Goal: Task Accomplishment & Management: Complete application form

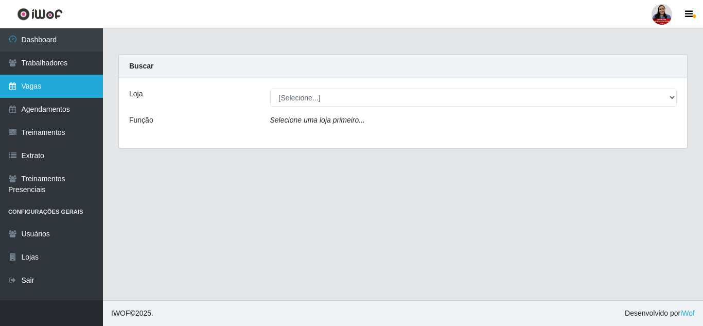
click at [77, 80] on link "Vagas" at bounding box center [51, 86] width 103 height 23
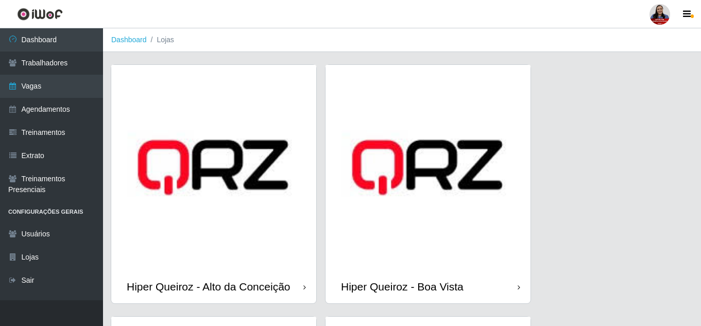
click at [258, 261] on img at bounding box center [213, 167] width 205 height 205
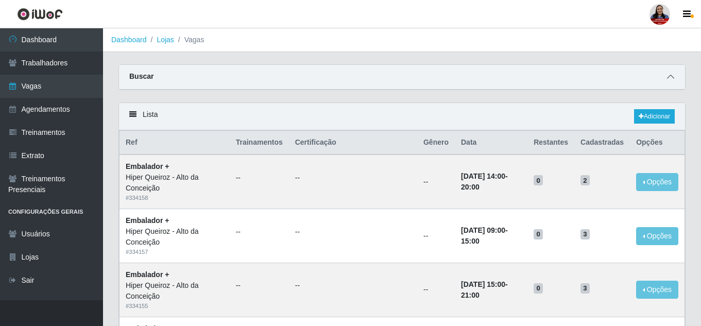
click at [673, 79] on icon at bounding box center [670, 76] width 7 height 7
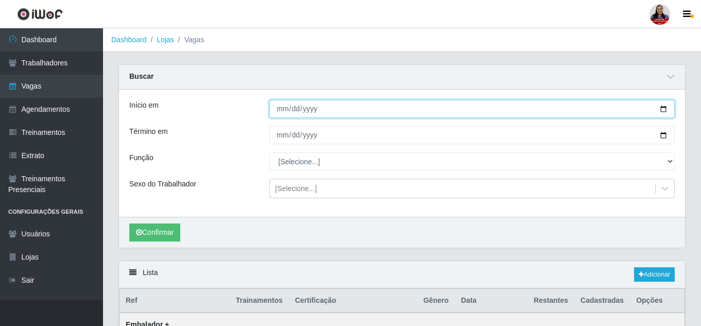
click at [660, 108] on input "Início em" at bounding box center [471, 109] width 405 height 18
type input "2025-08-26"
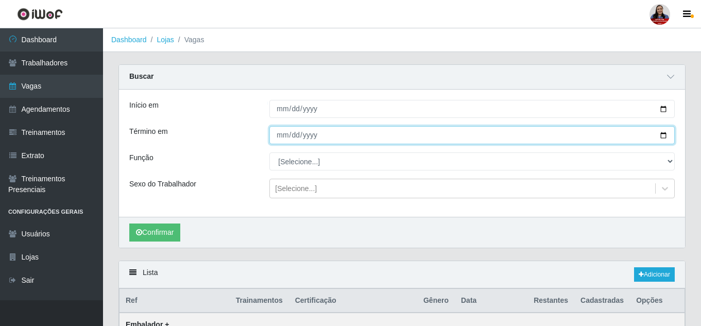
click at [667, 135] on input "Término em" at bounding box center [471, 135] width 405 height 18
type input "2025-08-26"
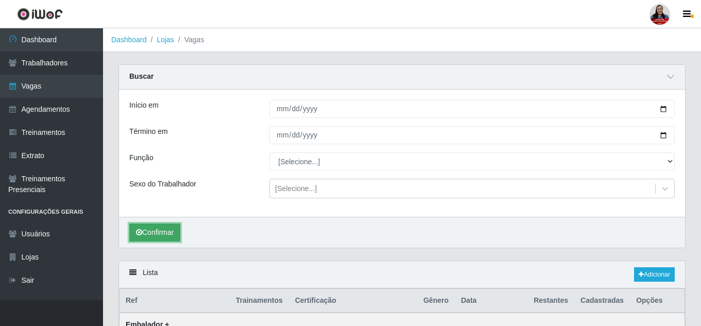
click at [175, 231] on button "Confirmar" at bounding box center [154, 232] width 51 height 18
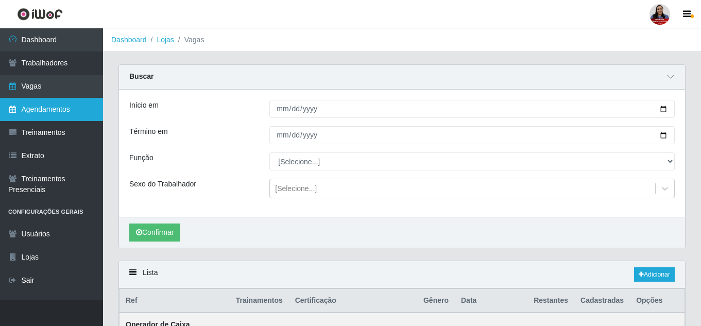
click at [43, 111] on link "Agendamentos" at bounding box center [51, 109] width 103 height 23
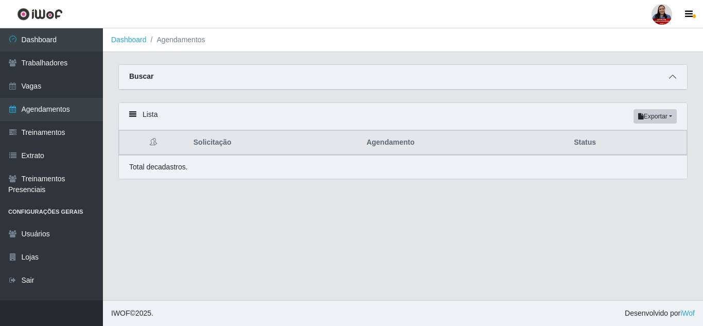
click at [670, 77] on icon at bounding box center [672, 76] width 7 height 7
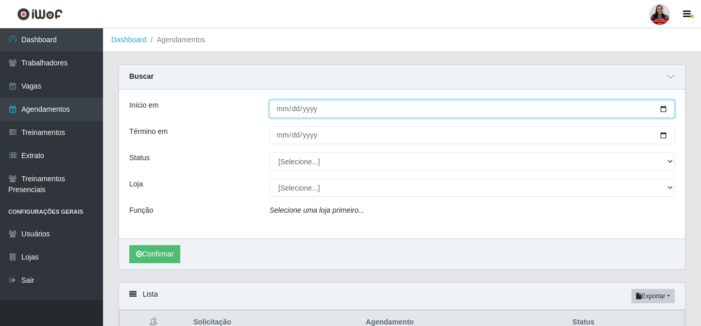
click at [664, 108] on input "Início em" at bounding box center [471, 109] width 405 height 18
type input "2025-08-26"
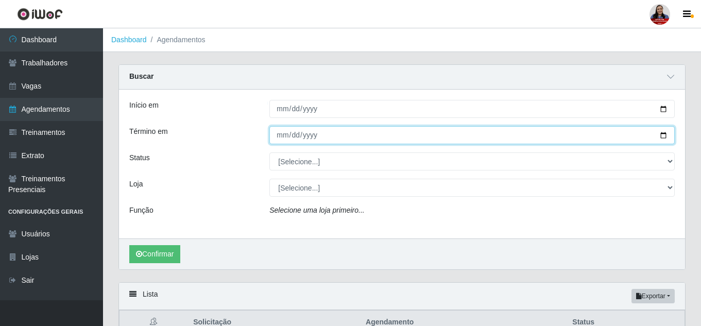
click at [661, 137] on input "Término em" at bounding box center [471, 135] width 405 height 18
type input "2025-08-26"
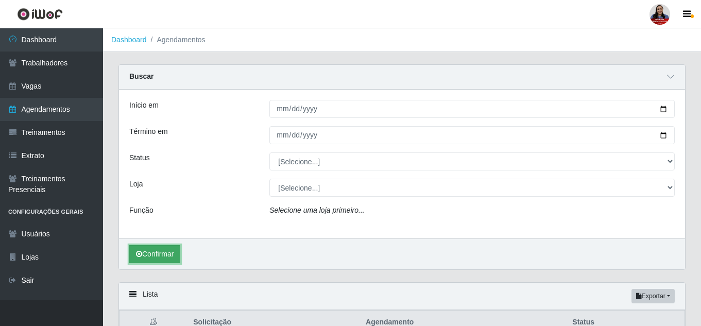
click at [162, 251] on button "Confirmar" at bounding box center [154, 254] width 51 height 18
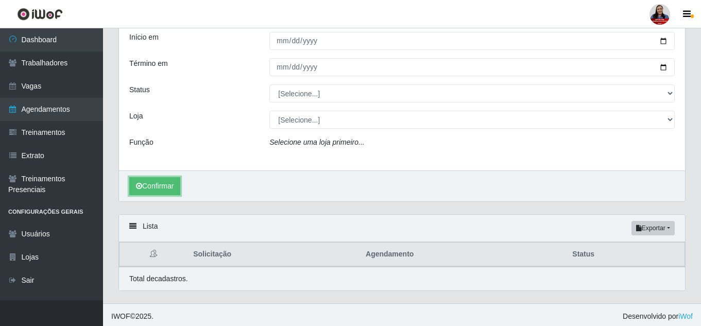
scroll to position [72, 0]
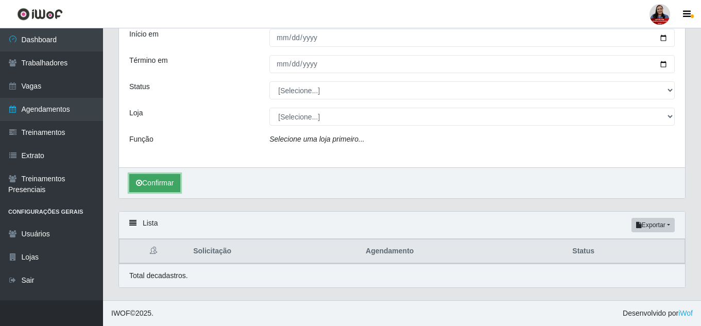
click at [160, 188] on button "Confirmar" at bounding box center [154, 183] width 51 height 18
click at [164, 180] on button "Confirmar" at bounding box center [154, 183] width 51 height 18
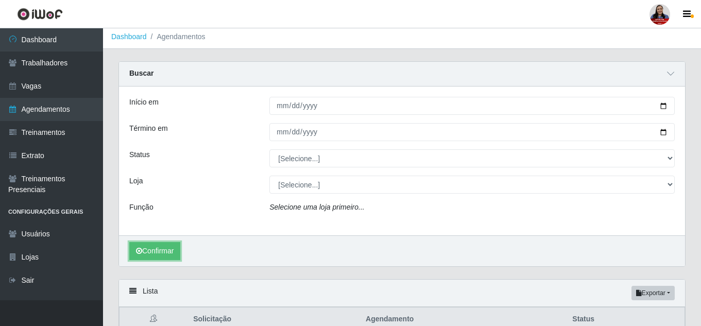
scroll to position [0, 0]
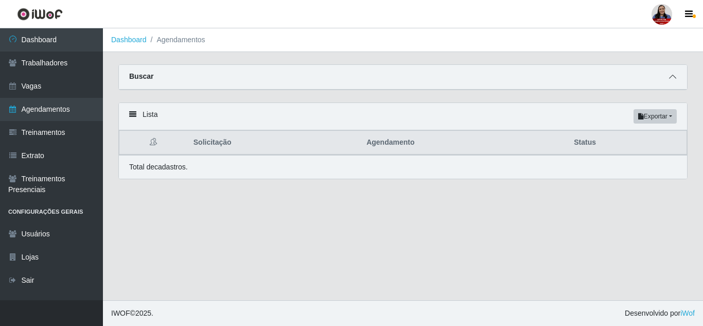
click at [670, 79] on icon at bounding box center [672, 76] width 7 height 7
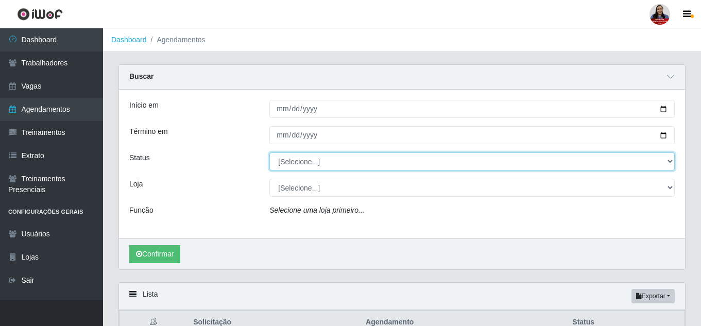
click at [323, 168] on select "[Selecione...] AGENDADO AGUARDANDO LIBERAR EM ANDAMENTO EM REVISÃO FINALIZADO C…" at bounding box center [471, 161] width 405 height 18
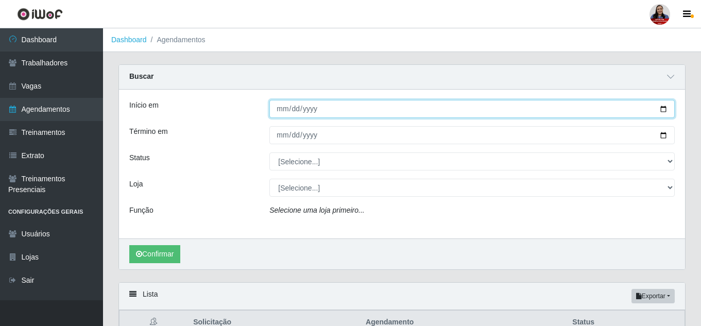
click at [662, 110] on input "2025-08-26" at bounding box center [471, 109] width 405 height 18
type input "[DATE]"
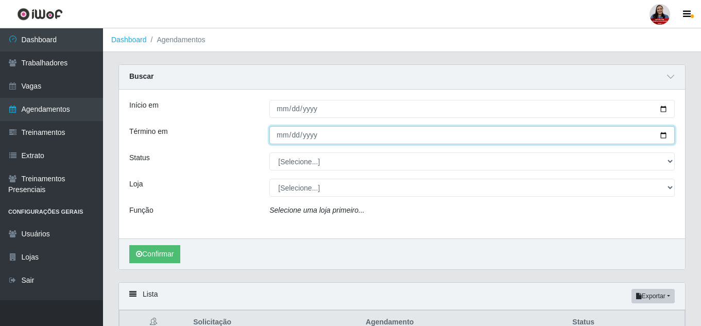
click at [665, 134] on input "2025-08-26" at bounding box center [471, 135] width 405 height 18
type input "[DATE]"
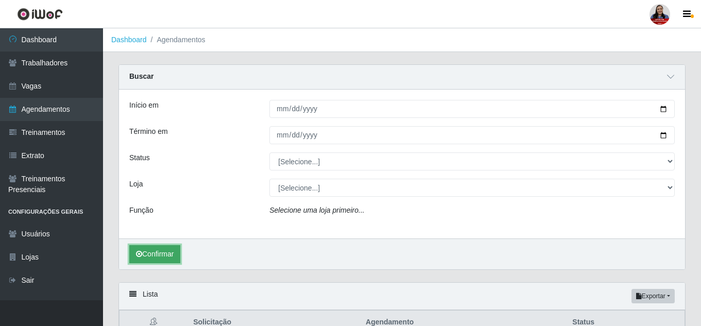
click at [154, 253] on button "Confirmar" at bounding box center [154, 254] width 51 height 18
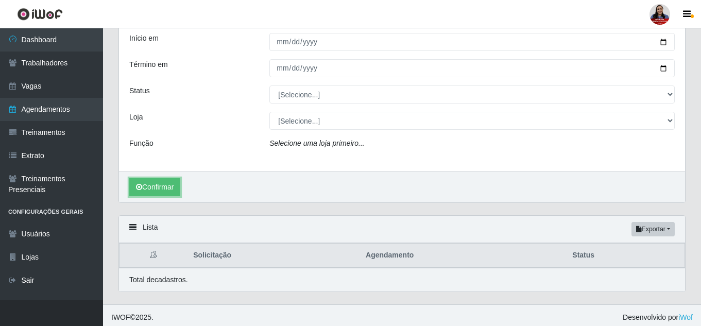
scroll to position [72, 0]
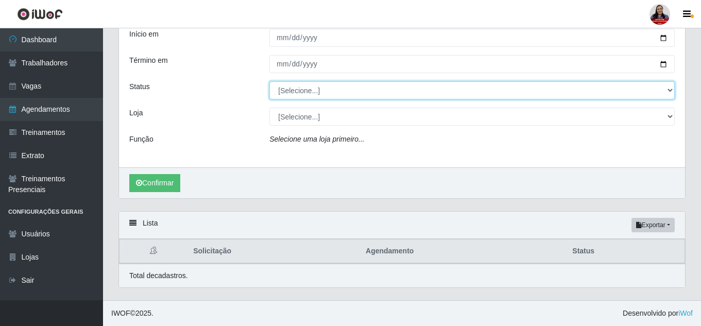
click at [307, 94] on select "[Selecione...] AGENDADO AGUARDANDO LIBERAR EM ANDAMENTO EM REVISÃO FINALIZADO C…" at bounding box center [471, 90] width 405 height 18
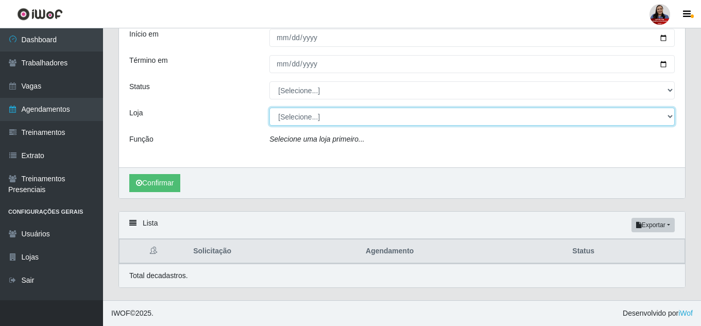
click at [305, 115] on select "[Selecione...] Hiper Queiroz - Alto da Conceição Hiper Queiroz - Boa Vista Hipe…" at bounding box center [471, 117] width 405 height 18
select select "515"
click at [269, 108] on select "[Selecione...] Hiper Queiroz - Alto da Conceição Hiper Queiroz - Boa Vista Hipe…" at bounding box center [471, 117] width 405 height 18
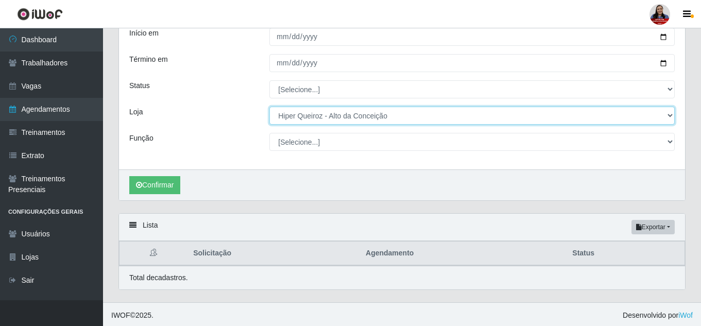
scroll to position [75, 0]
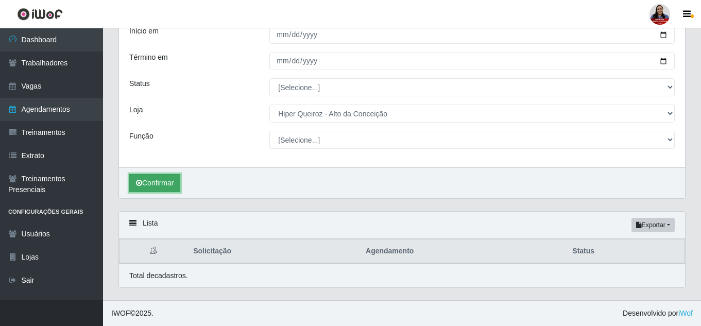
click at [162, 183] on button "Confirmar" at bounding box center [154, 183] width 51 height 18
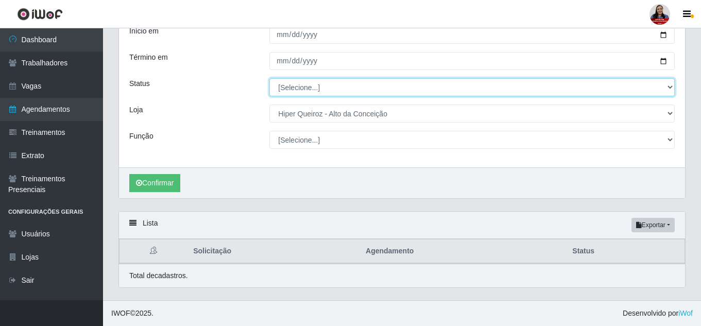
click at [339, 84] on select "[Selecione...] AGENDADO AGUARDANDO LIBERAR EM ANDAMENTO EM REVISÃO FINALIZADO C…" at bounding box center [471, 87] width 405 height 18
select select "AGENDADO"
click at [269, 78] on select "[Selecione...] AGENDADO AGUARDANDO LIBERAR EM ANDAMENTO EM REVISÃO FINALIZADO C…" at bounding box center [471, 87] width 405 height 18
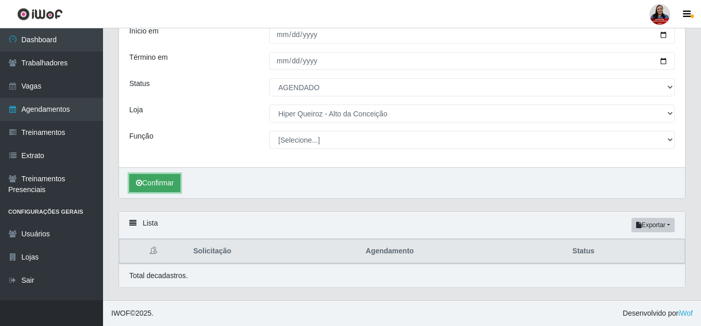
click at [170, 182] on button "Confirmar" at bounding box center [154, 183] width 51 height 18
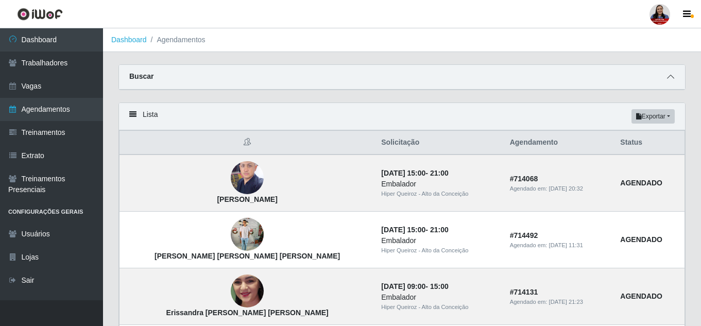
click at [671, 78] on icon at bounding box center [670, 76] width 7 height 7
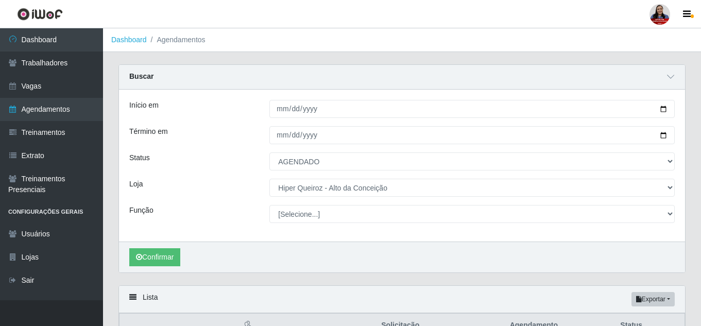
click at [282, 264] on div "Confirmar" at bounding box center [402, 256] width 566 height 31
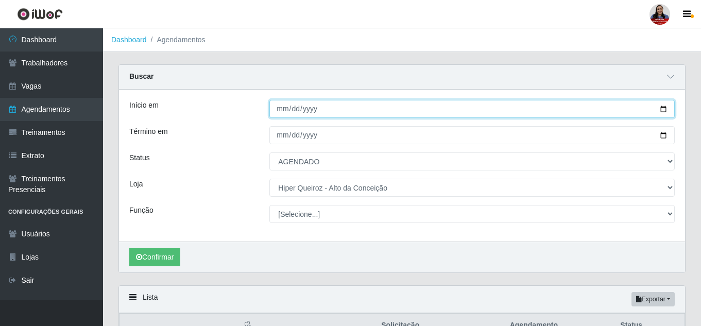
click at [664, 110] on input "[DATE]" at bounding box center [471, 109] width 405 height 18
type input "[DATE]"
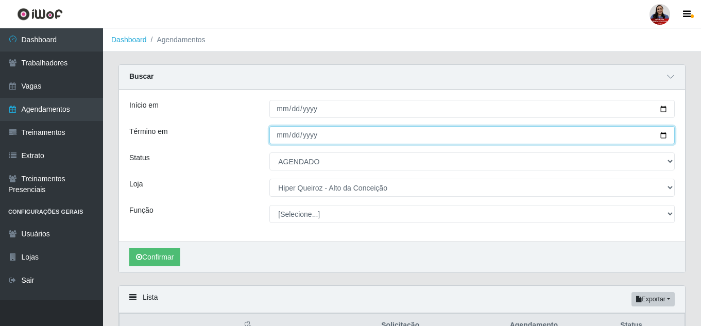
click at [664, 134] on input "[DATE]" at bounding box center [471, 135] width 405 height 18
type input "[DATE]"
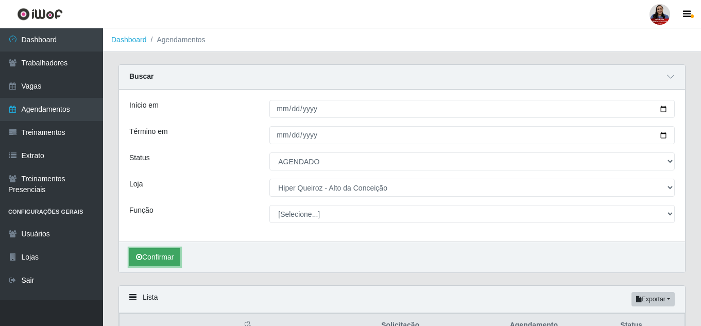
click at [166, 266] on button "Confirmar" at bounding box center [154, 257] width 51 height 18
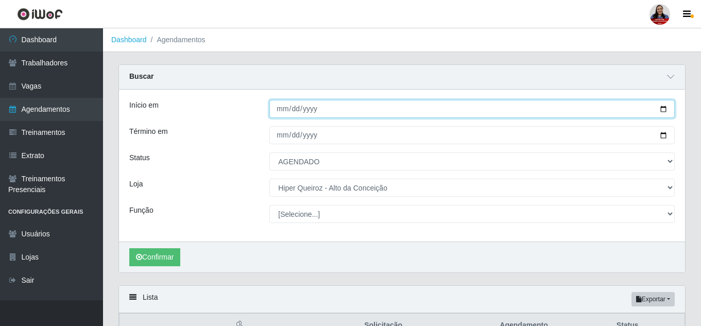
click at [661, 110] on input "[DATE]" at bounding box center [471, 109] width 405 height 18
type input "[DATE]"
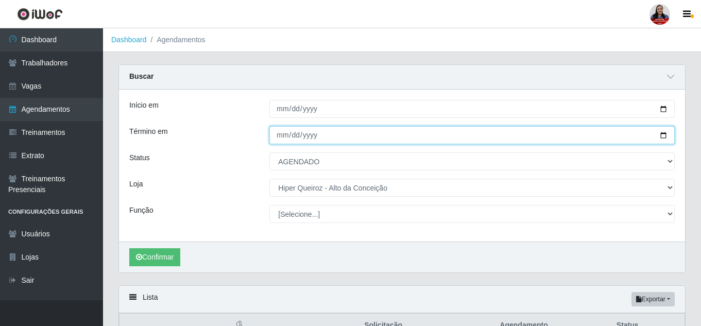
click at [663, 135] on input "[DATE]" at bounding box center [471, 135] width 405 height 18
type input "[DATE]"
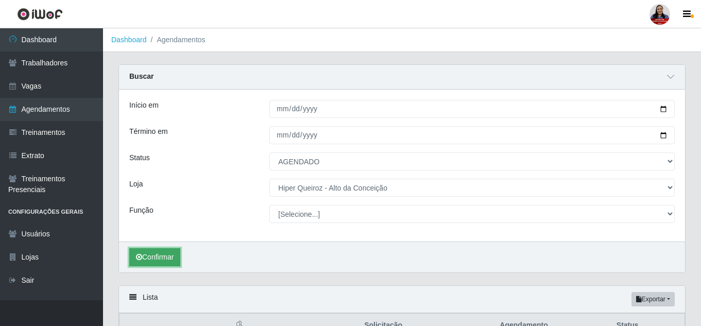
click at [152, 262] on button "Confirmar" at bounding box center [154, 257] width 51 height 18
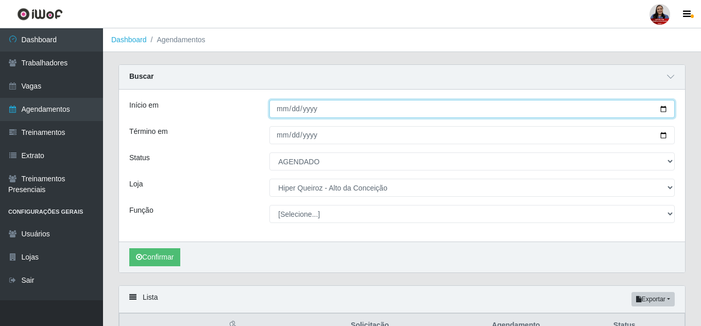
click at [663, 110] on input "[DATE]" at bounding box center [471, 109] width 405 height 18
type input "[DATE]"
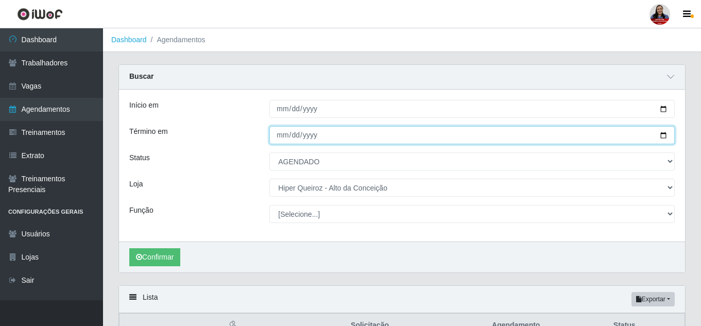
click at [661, 137] on input "[DATE]" at bounding box center [471, 135] width 405 height 18
type input "[DATE]"
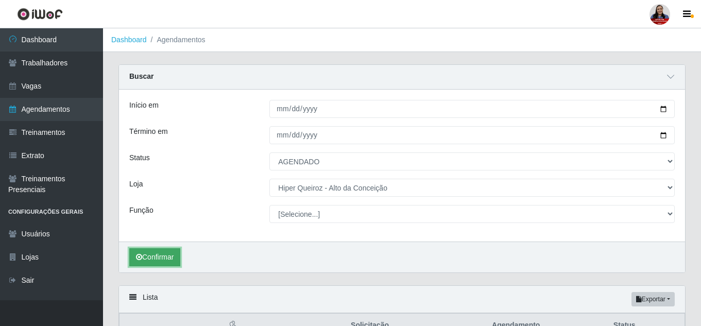
click at [171, 265] on button "Confirmar" at bounding box center [154, 257] width 51 height 18
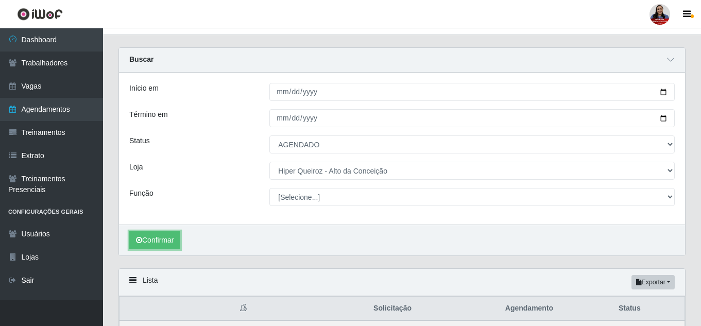
scroll to position [15, 0]
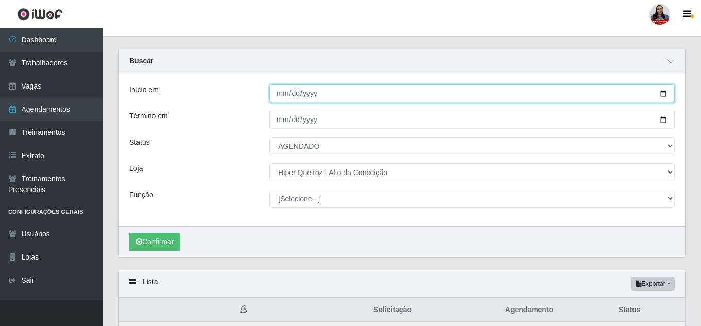
click at [664, 93] on input "[DATE]" at bounding box center [471, 93] width 405 height 18
type input "[DATE]"
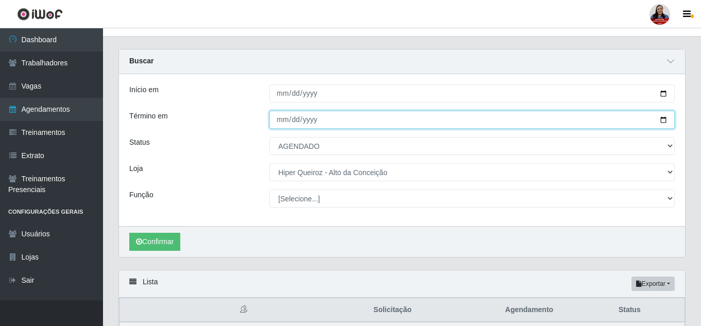
click at [661, 120] on input "[DATE]" at bounding box center [471, 120] width 405 height 18
type input "[DATE]"
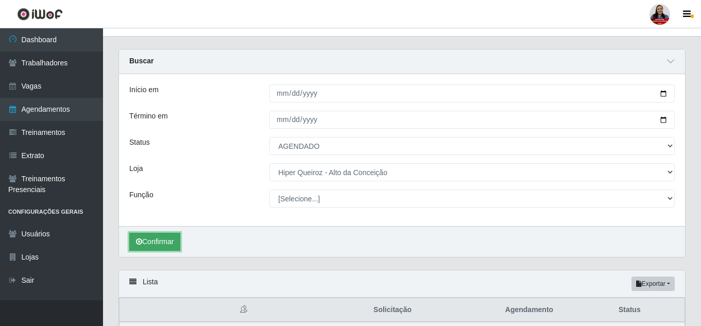
click at [168, 241] on button "Confirmar" at bounding box center [154, 242] width 51 height 18
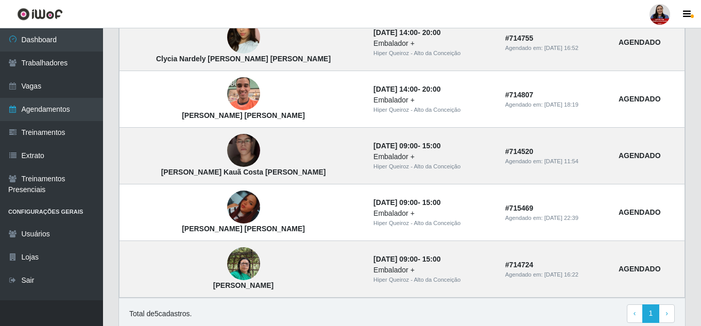
scroll to position [332, 0]
